Goal: Task Accomplishment & Management: Manage account settings

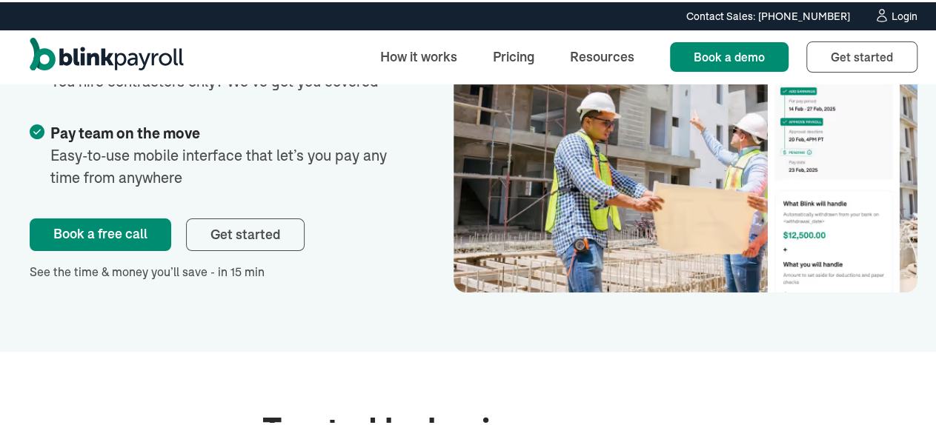
scroll to position [2742, 0]
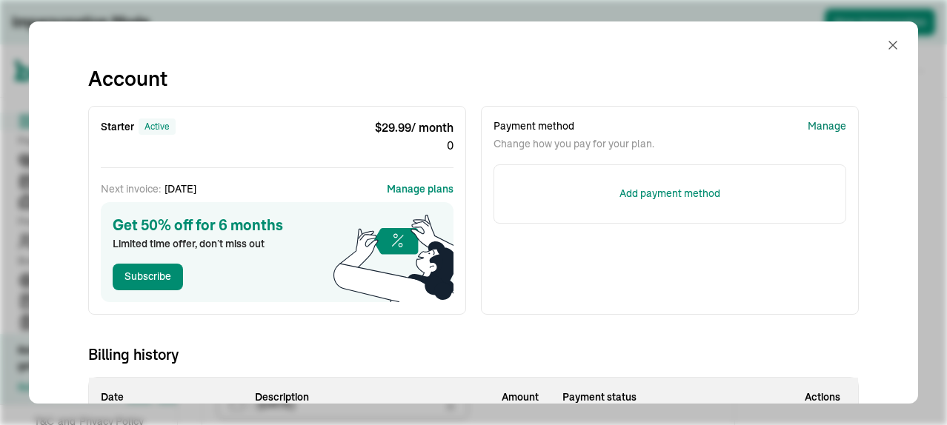
click at [825, 127] on div "Manage" at bounding box center [827, 127] width 39 height 16
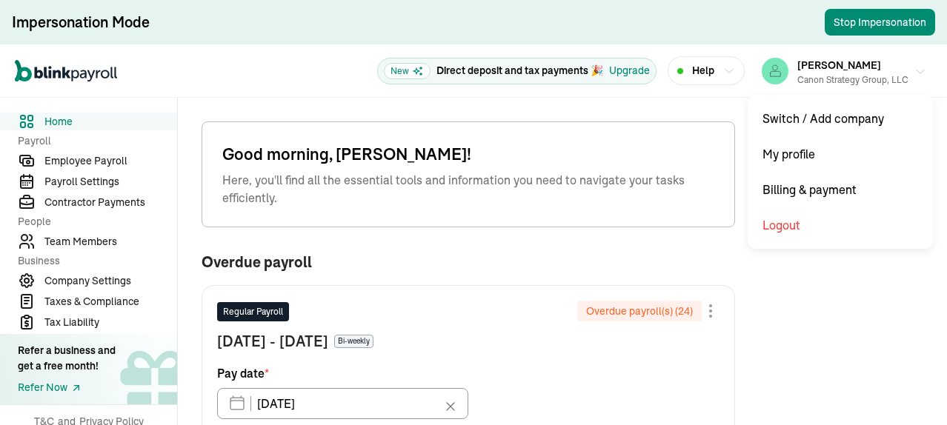
click at [848, 72] on div "Michael Brady Canon Strategy Group, LLC" at bounding box center [852, 71] width 111 height 31
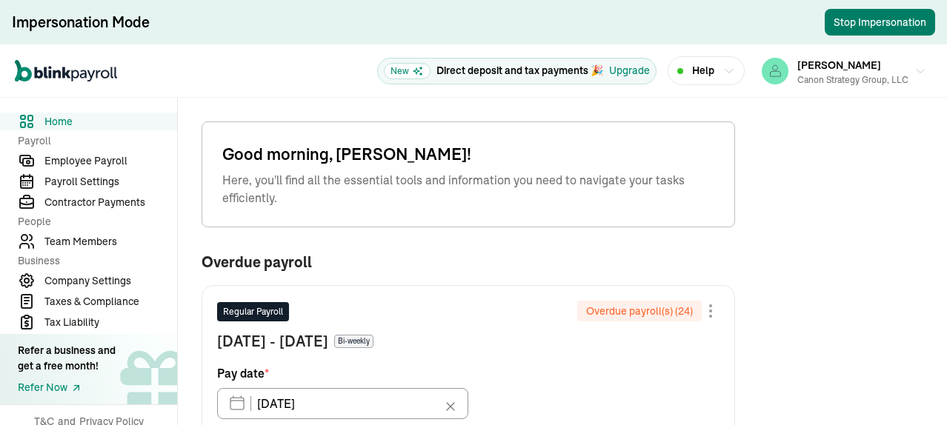
click at [869, 19] on button "Stop Impersonation" at bounding box center [880, 22] width 110 height 27
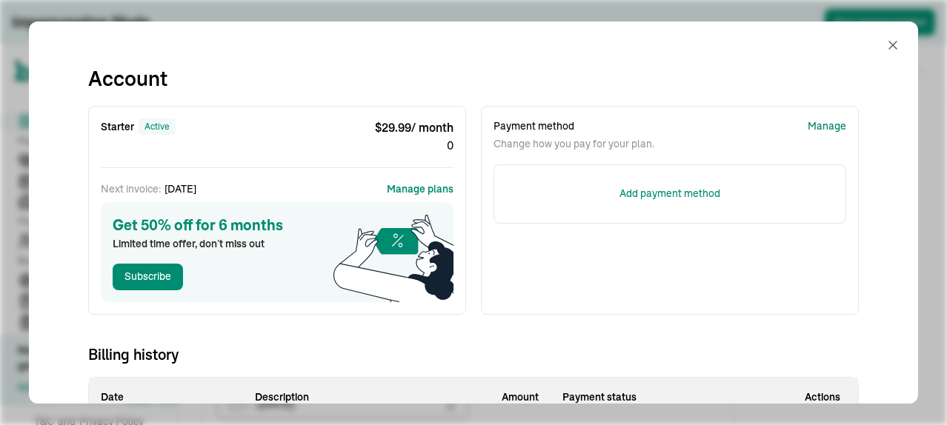
click at [825, 127] on div "Manage" at bounding box center [827, 127] width 39 height 16
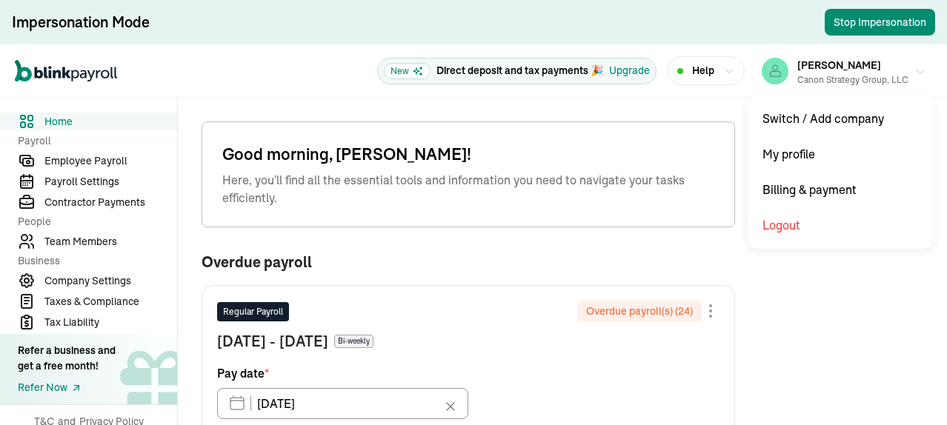
click at [848, 72] on div "Michael Brady Canon Strategy Group, LLC" at bounding box center [852, 71] width 111 height 31
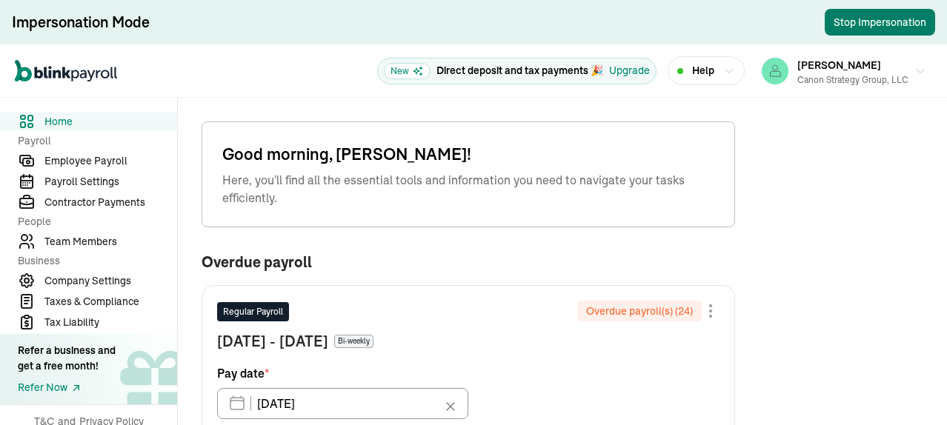
click at [869, 19] on button "Stop Impersonation" at bounding box center [880, 22] width 110 height 27
